Goal: Task Accomplishment & Management: Manage account settings

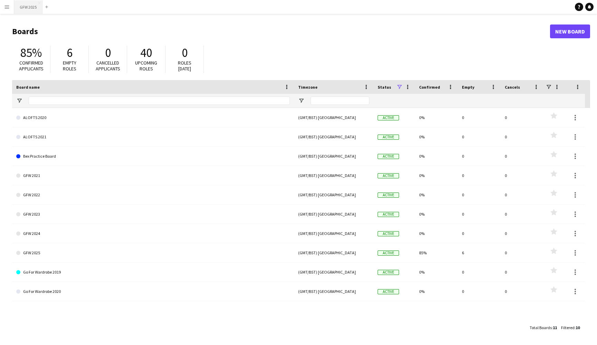
click at [27, 4] on button "GFW 2025 Close" at bounding box center [28, 6] width 28 height 13
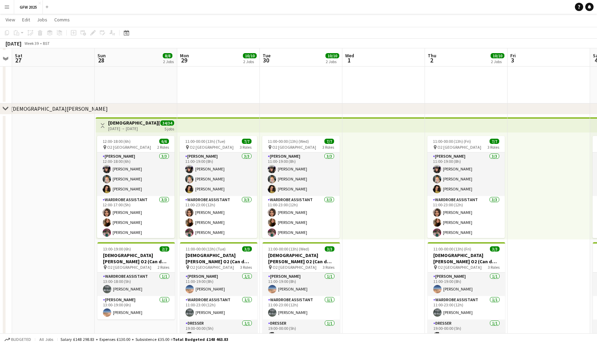
scroll to position [106, 0]
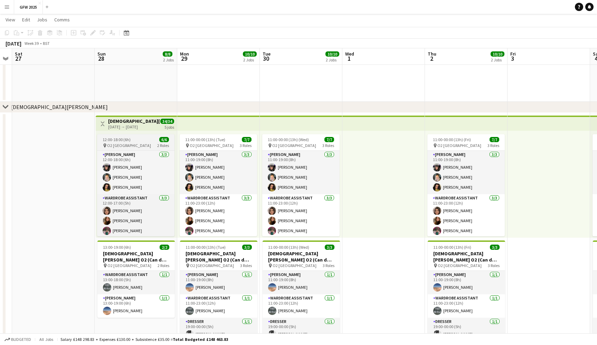
click at [142, 142] on div "12:00-18:00 (6h) 6/6" at bounding box center [135, 139] width 77 height 5
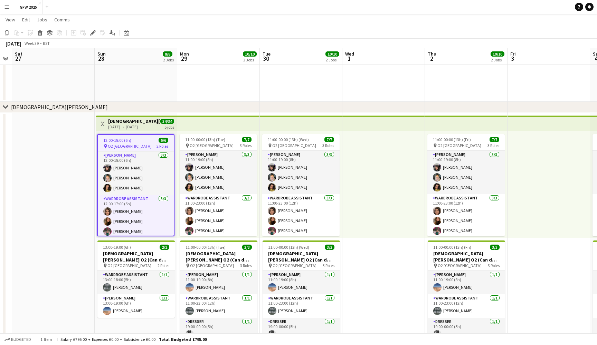
click at [193, 125] on app-top-bar at bounding box center [218, 123] width 83 height 15
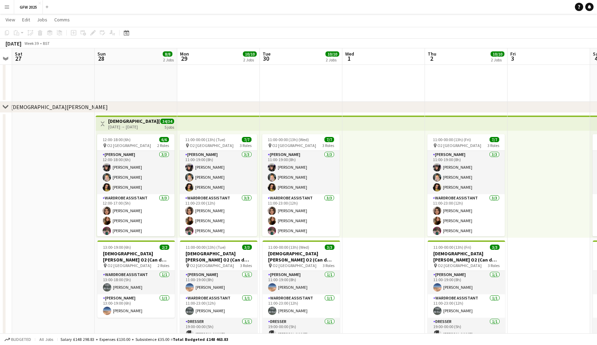
click at [150, 125] on div "[DATE] → [DATE]" at bounding box center [133, 126] width 51 height 5
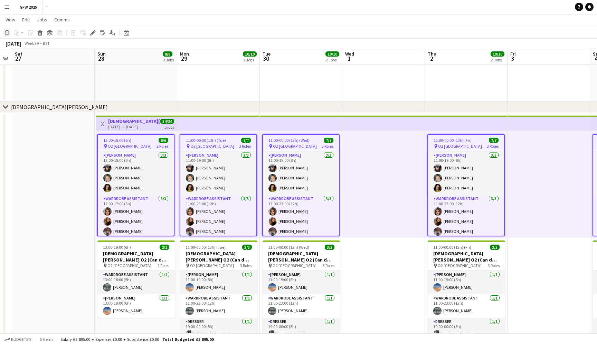
click at [9, 31] on icon "Copy" at bounding box center [7, 33] width 6 height 6
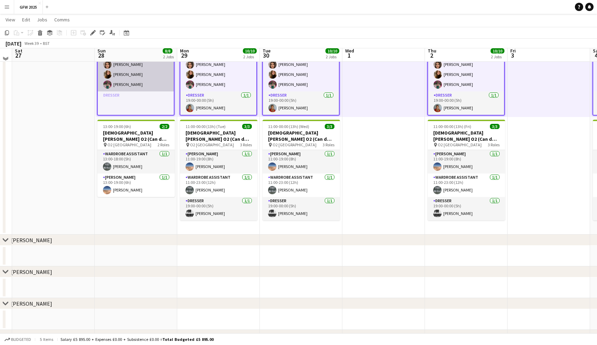
scroll to position [230, 0]
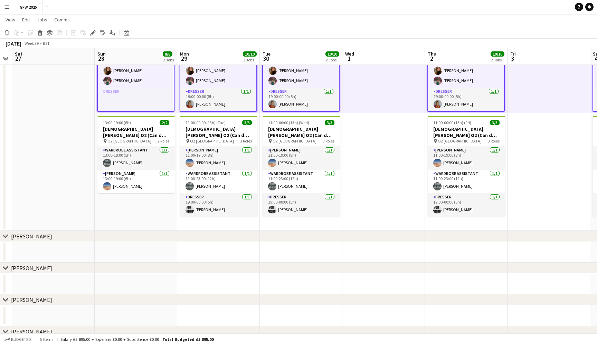
click at [146, 220] on app-date-cell "Toggle View [DEMOGRAPHIC_DATA][PERSON_NAME] O2 (Can do all dates) [DATE] → [DAT…" at bounding box center [136, 109] width 83 height 243
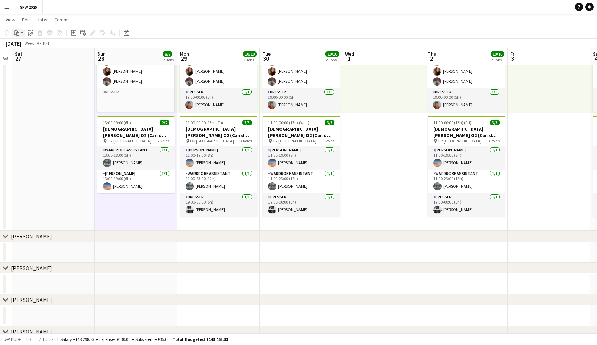
click at [18, 34] on icon at bounding box center [17, 34] width 1 height 0
click at [24, 46] on link "Paste Command V" at bounding box center [45, 46] width 55 height 6
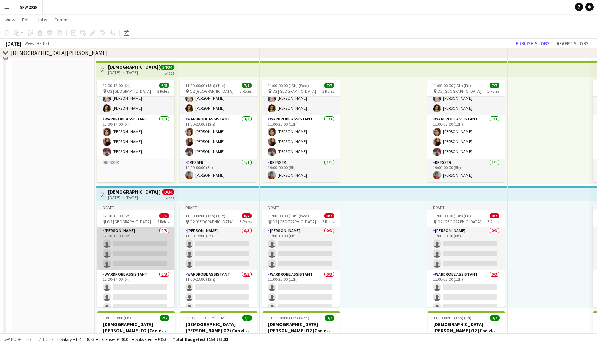
scroll to position [192, 0]
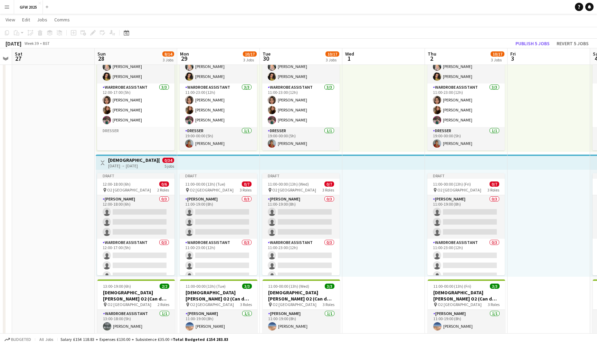
click at [151, 164] on div "[DATE] → [DATE]" at bounding box center [133, 165] width 51 height 5
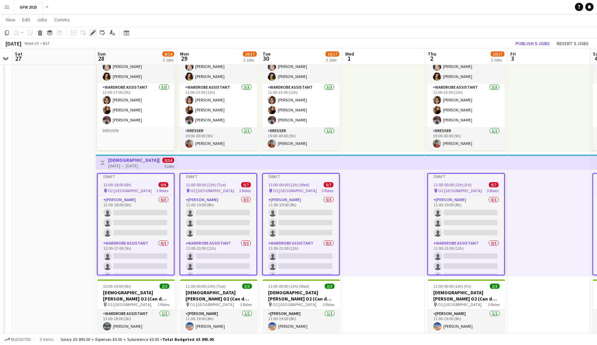
click at [94, 32] on icon at bounding box center [93, 33] width 4 height 4
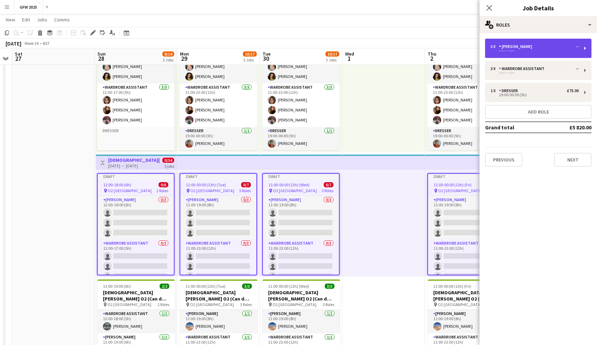
click at [584, 46] on div "3 x [PERSON_NAME] -- --:-- - --:--" at bounding box center [538, 48] width 106 height 19
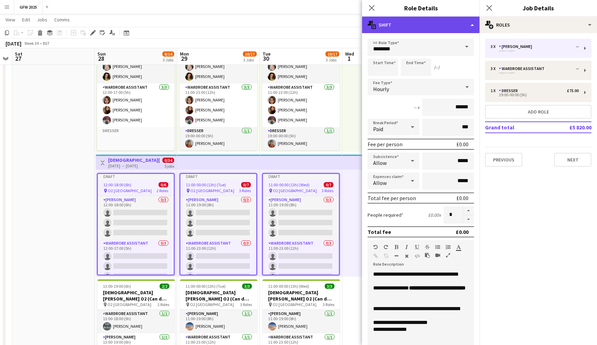
click at [447, 26] on div "multiple-actions-text Shift" at bounding box center [420, 25] width 117 height 17
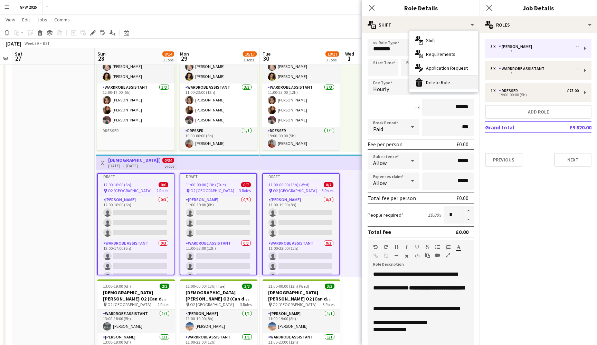
click at [451, 80] on div "bin-2 Delete Role" at bounding box center [443, 83] width 68 height 14
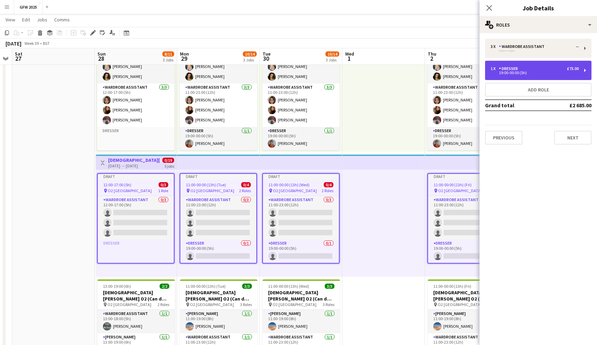
click at [558, 70] on div "1 x Dresser £75.00" at bounding box center [535, 68] width 88 height 5
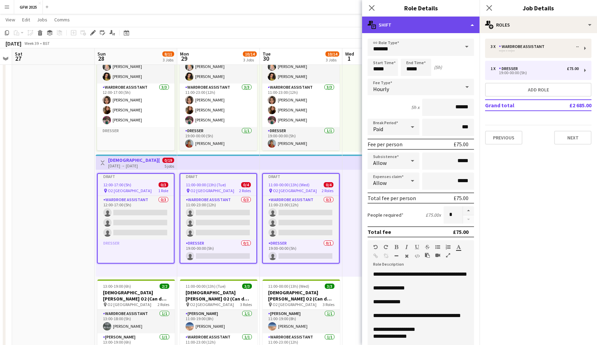
click at [466, 26] on div "multiple-actions-text Shift" at bounding box center [420, 25] width 117 height 17
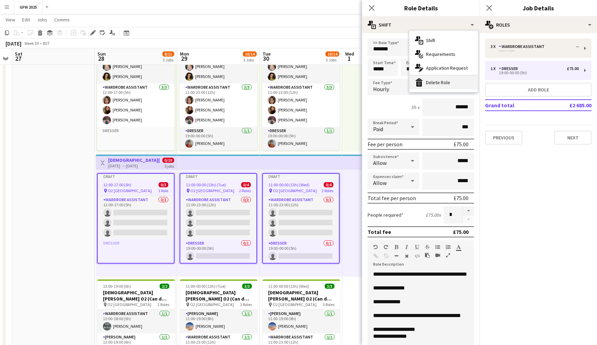
click at [458, 81] on div "bin-2 Delete Role" at bounding box center [443, 83] width 68 height 14
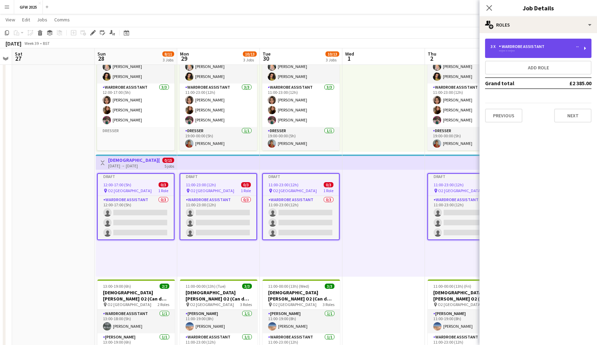
click at [523, 41] on div "3 x Wardrobe Assistant -- --:-- - --:--" at bounding box center [538, 48] width 106 height 19
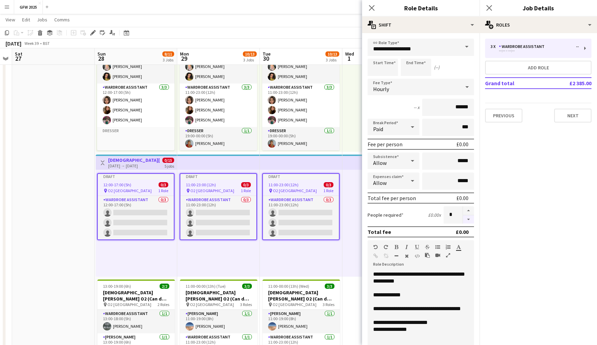
click at [469, 217] on button "button" at bounding box center [468, 220] width 11 height 9
type input "*"
click at [488, 9] on icon at bounding box center [489, 7] width 7 height 7
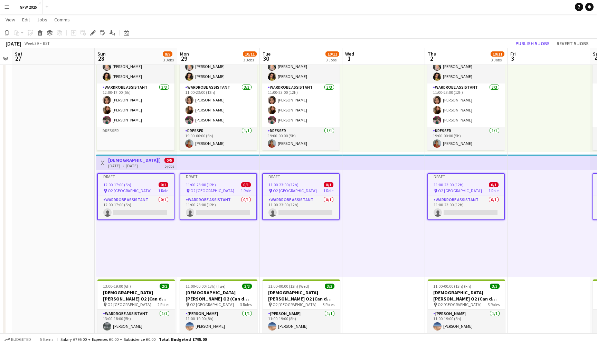
click at [469, 43] on div "[DATE] Week 39 • BST Publish 5 jobs Revert 5 jobs" at bounding box center [298, 44] width 597 height 10
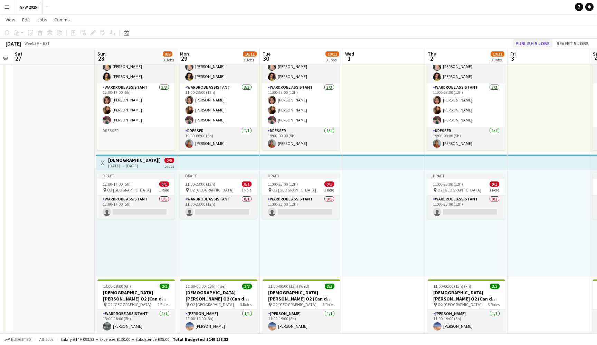
click at [532, 41] on button "Publish 5 jobs" at bounding box center [533, 43] width 40 height 9
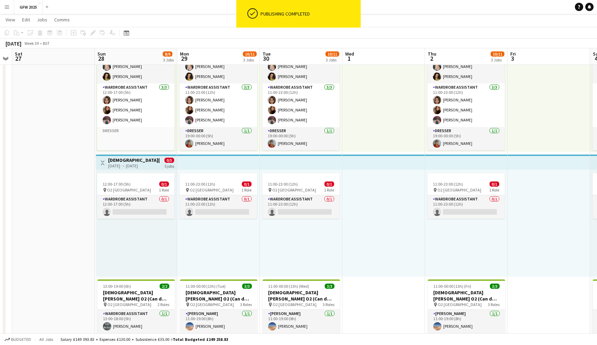
click at [144, 160] on h3 "[DEMOGRAPHIC_DATA][PERSON_NAME] O2 (Can do all dates)" at bounding box center [133, 160] width 51 height 6
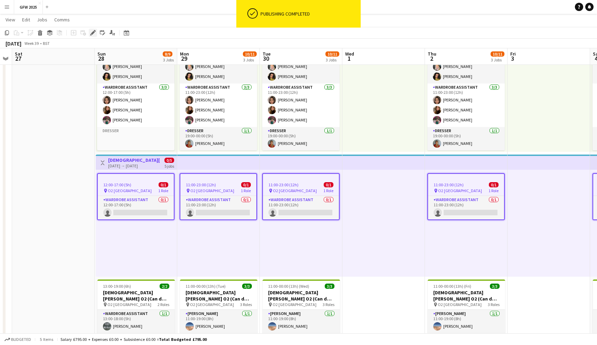
click at [93, 35] on icon "Edit" at bounding box center [93, 33] width 6 height 6
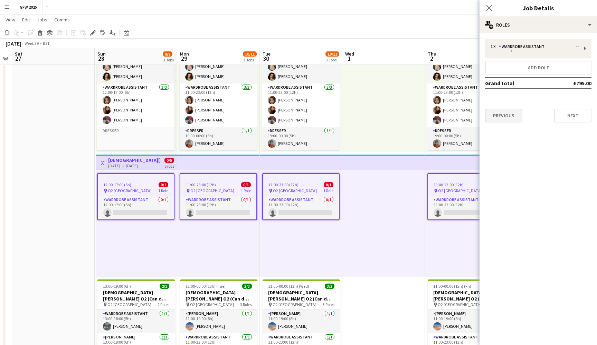
click at [504, 117] on button "Previous" at bounding box center [503, 116] width 37 height 14
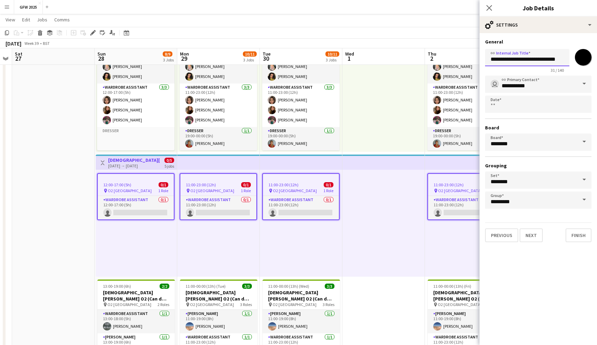
drag, startPoint x: 525, startPoint y: 61, endPoint x: 561, endPoint y: 58, distance: 35.7
click at [561, 58] on input "**********" at bounding box center [527, 57] width 84 height 17
type input "**********"
click at [576, 235] on button "Finish" at bounding box center [578, 236] width 26 height 14
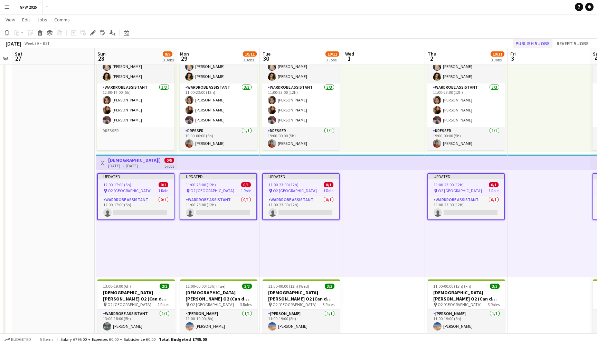
click at [537, 44] on button "Publish 5 jobs" at bounding box center [533, 43] width 40 height 9
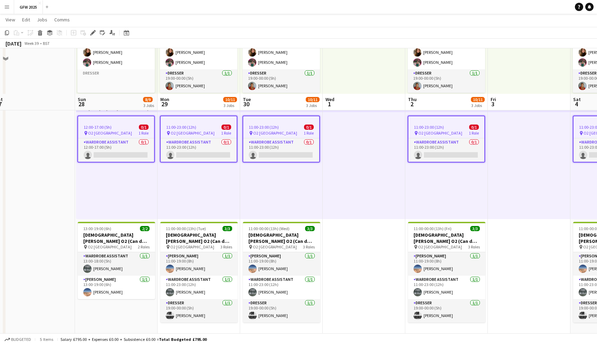
scroll to position [231, 0]
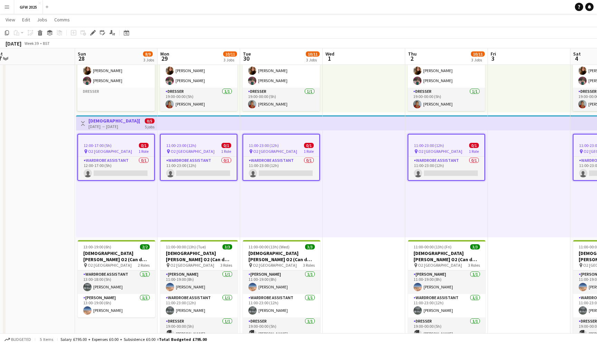
click at [53, 119] on app-date-cell at bounding box center [33, 172] width 83 height 368
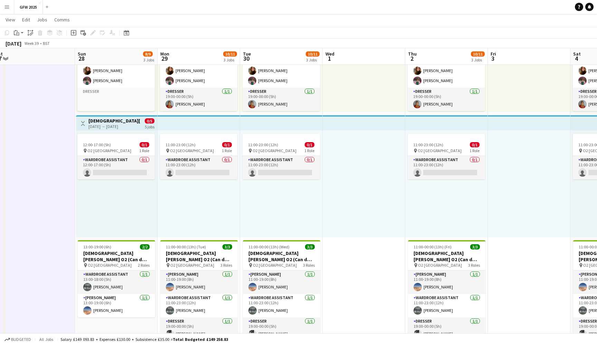
click at [116, 129] on div "[DATE] → [DATE]" at bounding box center [113, 126] width 51 height 5
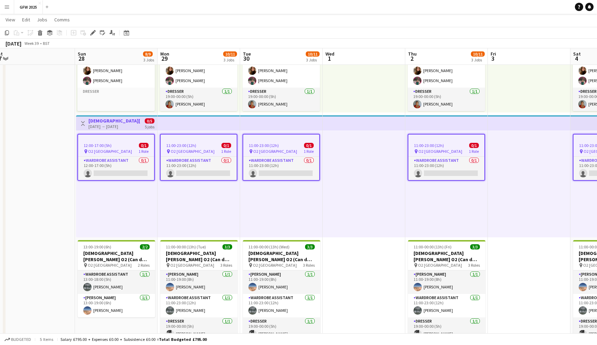
click at [117, 143] on div "12:00-17:00 (5h) 0/1" at bounding box center [116, 145] width 76 height 5
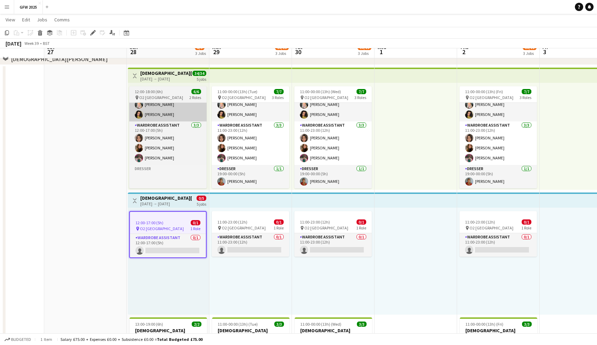
scroll to position [147, 0]
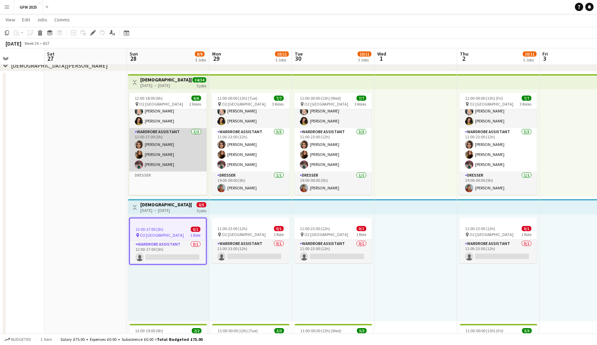
click at [183, 163] on app-card-role "Wardrobe Assistant [DATE] 12:00-17:00 (5h) [PERSON_NAME] [PERSON_NAME] [PERSON_…" at bounding box center [167, 150] width 77 height 44
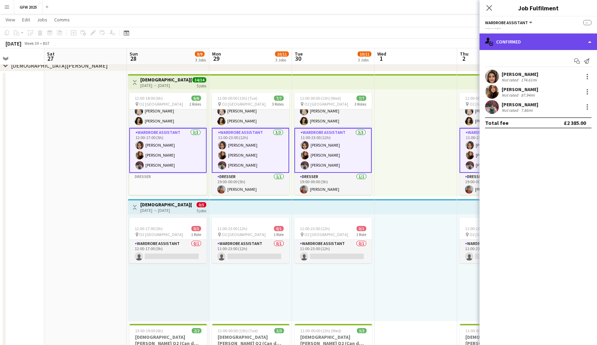
click at [555, 43] on div "single-neutral-actions-check-2 Confirmed" at bounding box center [537, 42] width 117 height 17
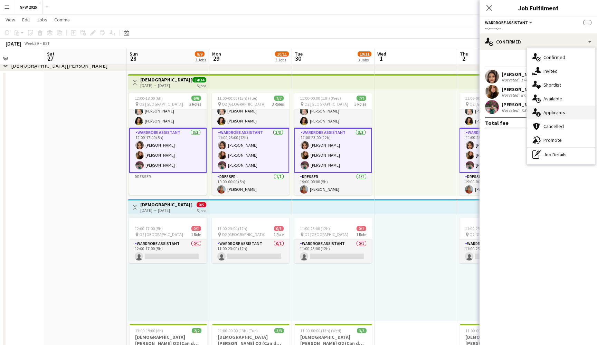
click at [562, 108] on div "single-neutral-actions-information Applicants" at bounding box center [561, 113] width 68 height 14
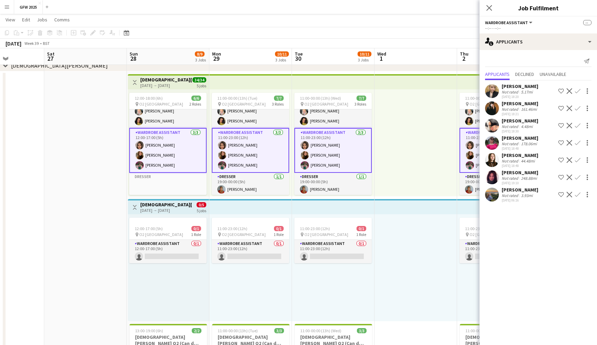
click at [513, 125] on div "Not rated" at bounding box center [511, 126] width 18 height 5
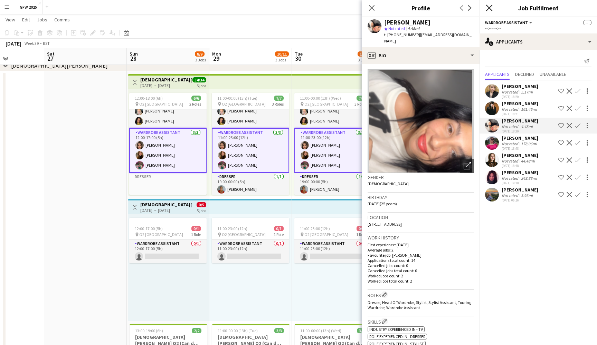
click at [488, 8] on icon "Close pop-in" at bounding box center [489, 7] width 7 height 7
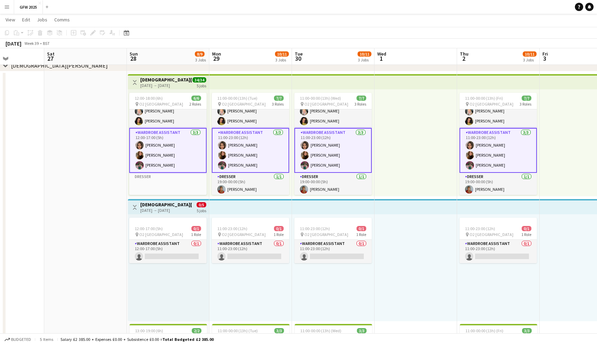
click at [100, 146] on app-date-cell at bounding box center [85, 256] width 83 height 368
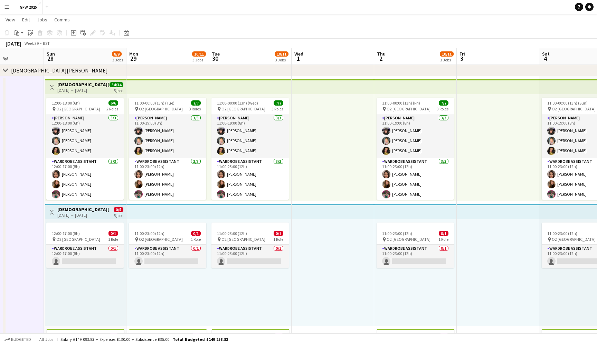
scroll to position [0, 200]
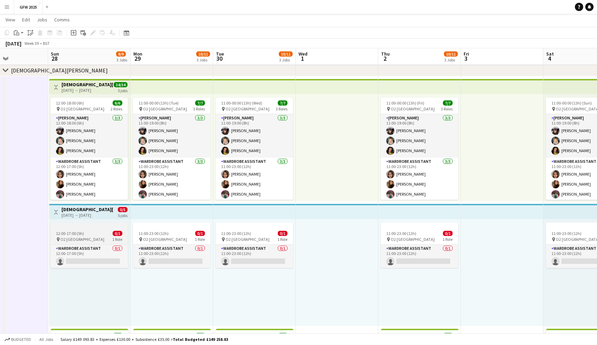
click at [99, 235] on div "12:00-17:00 (5h) 0/1" at bounding box center [88, 233] width 77 height 5
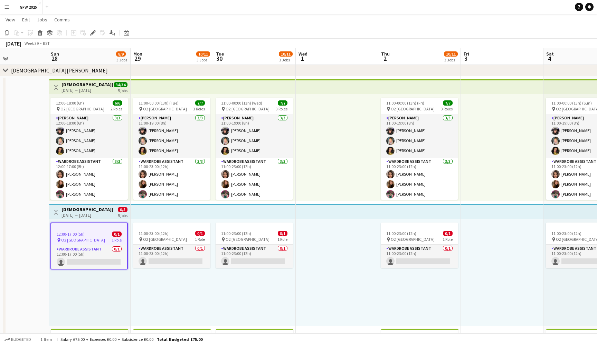
click at [30, 188] on app-date-cell at bounding box center [6, 260] width 83 height 368
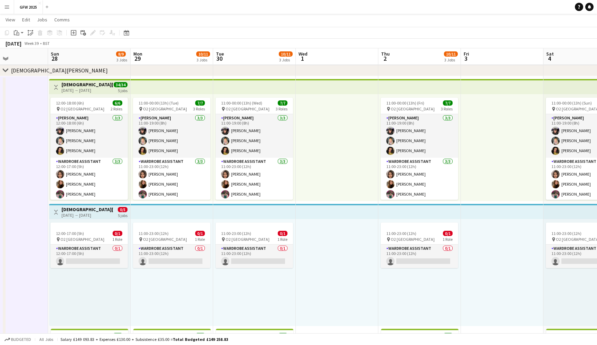
click at [105, 215] on div "[DATE] → [DATE]" at bounding box center [86, 215] width 51 height 5
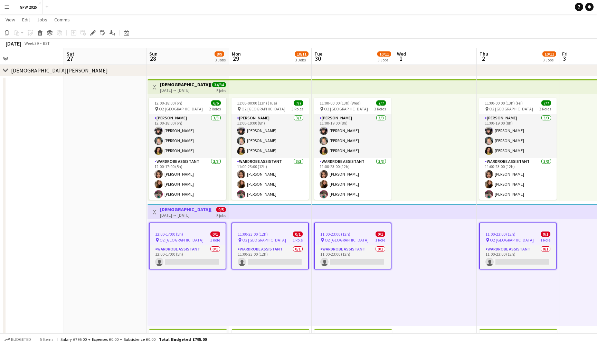
scroll to position [0, 335]
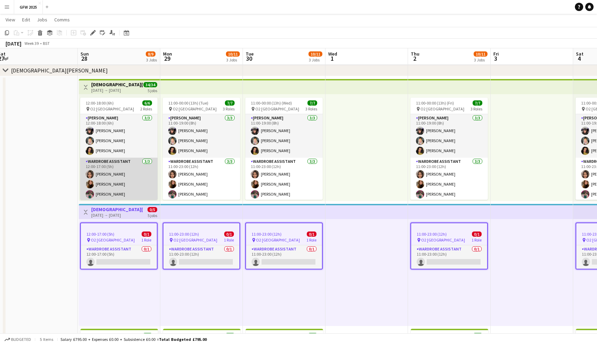
click at [124, 193] on app-card-role "Wardrobe Assistant [DATE] 12:00-17:00 (5h) [PERSON_NAME] [PERSON_NAME] [PERSON_…" at bounding box center [118, 180] width 77 height 44
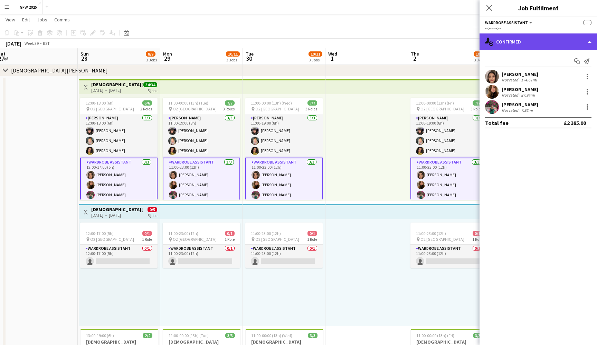
click at [561, 41] on div "single-neutral-actions-check-2 Confirmed" at bounding box center [537, 42] width 117 height 17
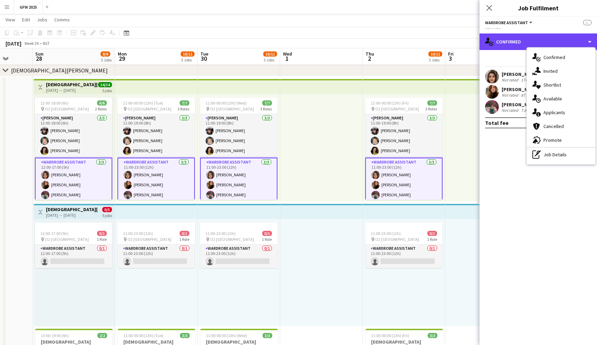
scroll to position [0, 214]
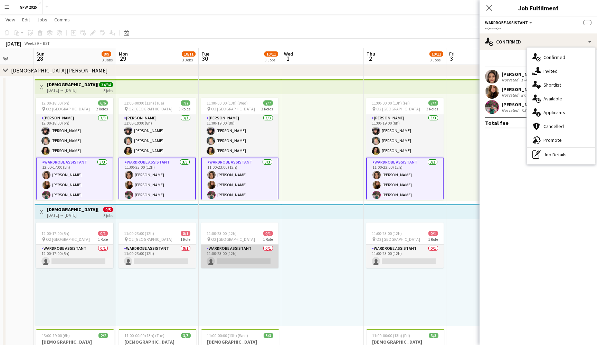
click at [231, 255] on app-card-role "Wardrobe Assistant 0/1 11:00-23:00 (12h) single-neutral-actions" at bounding box center [239, 256] width 77 height 23
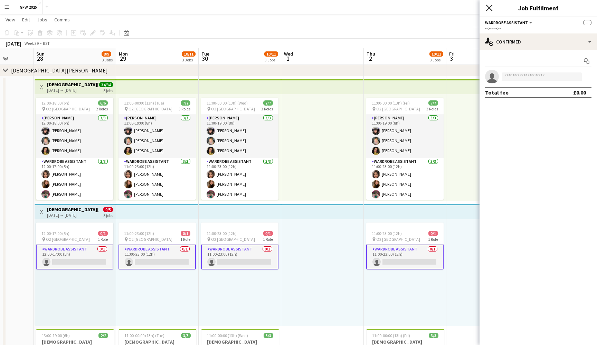
click at [489, 7] on icon "Close pop-in" at bounding box center [489, 7] width 7 height 7
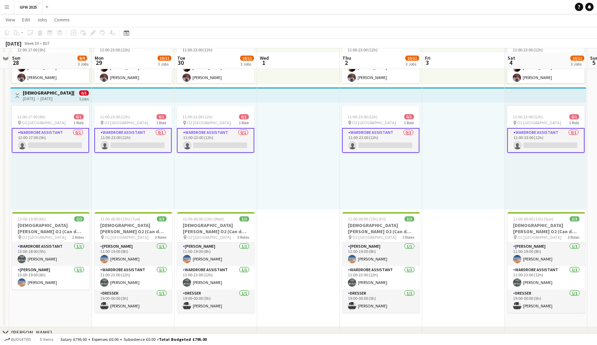
scroll to position [267, 0]
